Goal: Entertainment & Leisure: Consume media (video, audio)

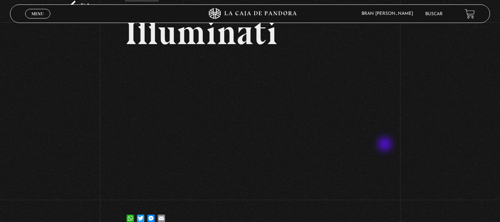
scroll to position [44, 0]
click at [37, 11] on span "Menu" at bounding box center [37, 13] width 12 height 4
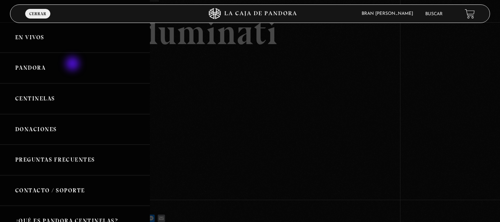
click at [73, 64] on link "Pandora" at bounding box center [75, 68] width 150 height 31
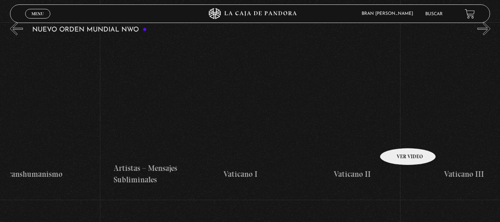
scroll to position [0, 6749]
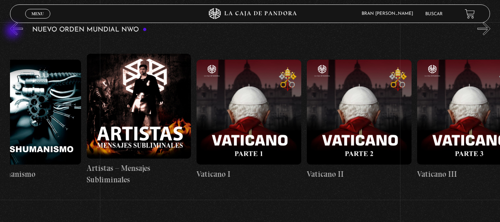
click at [14, 31] on button "«" at bounding box center [16, 28] width 13 height 13
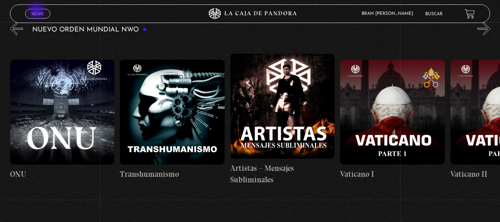
scroll to position [0, 6605]
click at [38, 12] on span "Menu" at bounding box center [37, 13] width 12 height 4
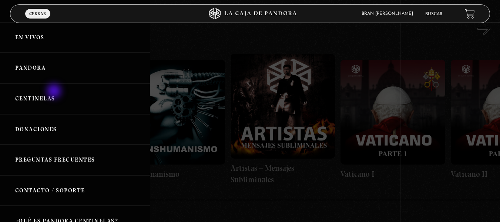
click at [55, 92] on link "Centinelas" at bounding box center [75, 98] width 150 height 31
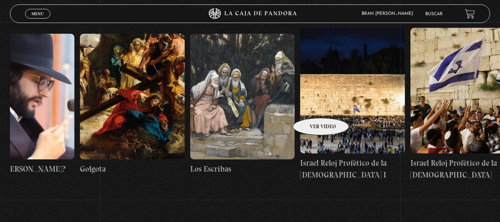
scroll to position [0, 12385]
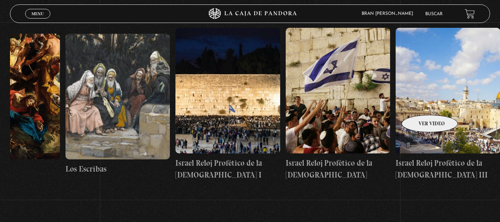
click at [420, 104] on figure at bounding box center [447, 90] width 105 height 125
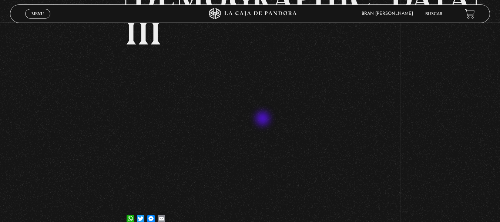
scroll to position [142, 0]
